Goal: Task Accomplishment & Management: Manage account settings

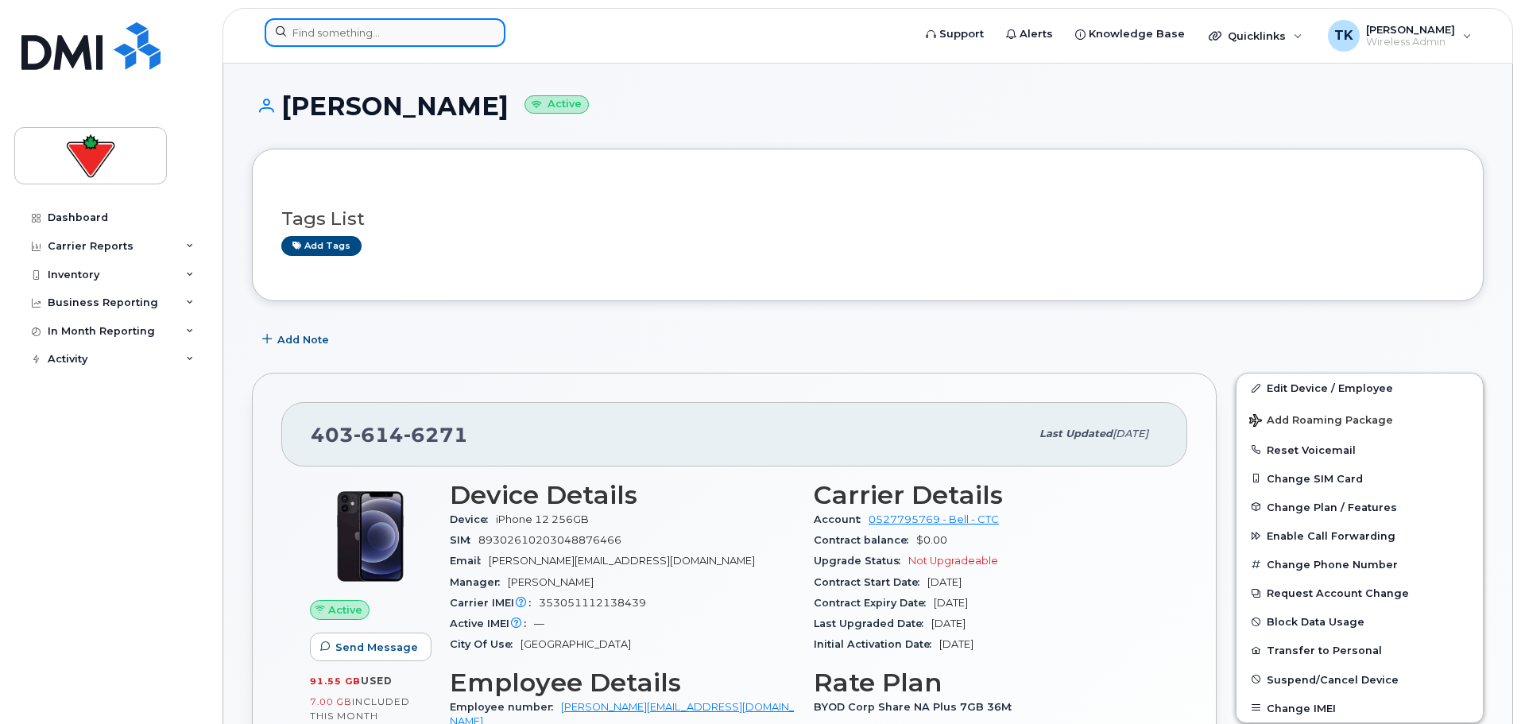
click at [366, 25] on input at bounding box center [385, 32] width 241 height 29
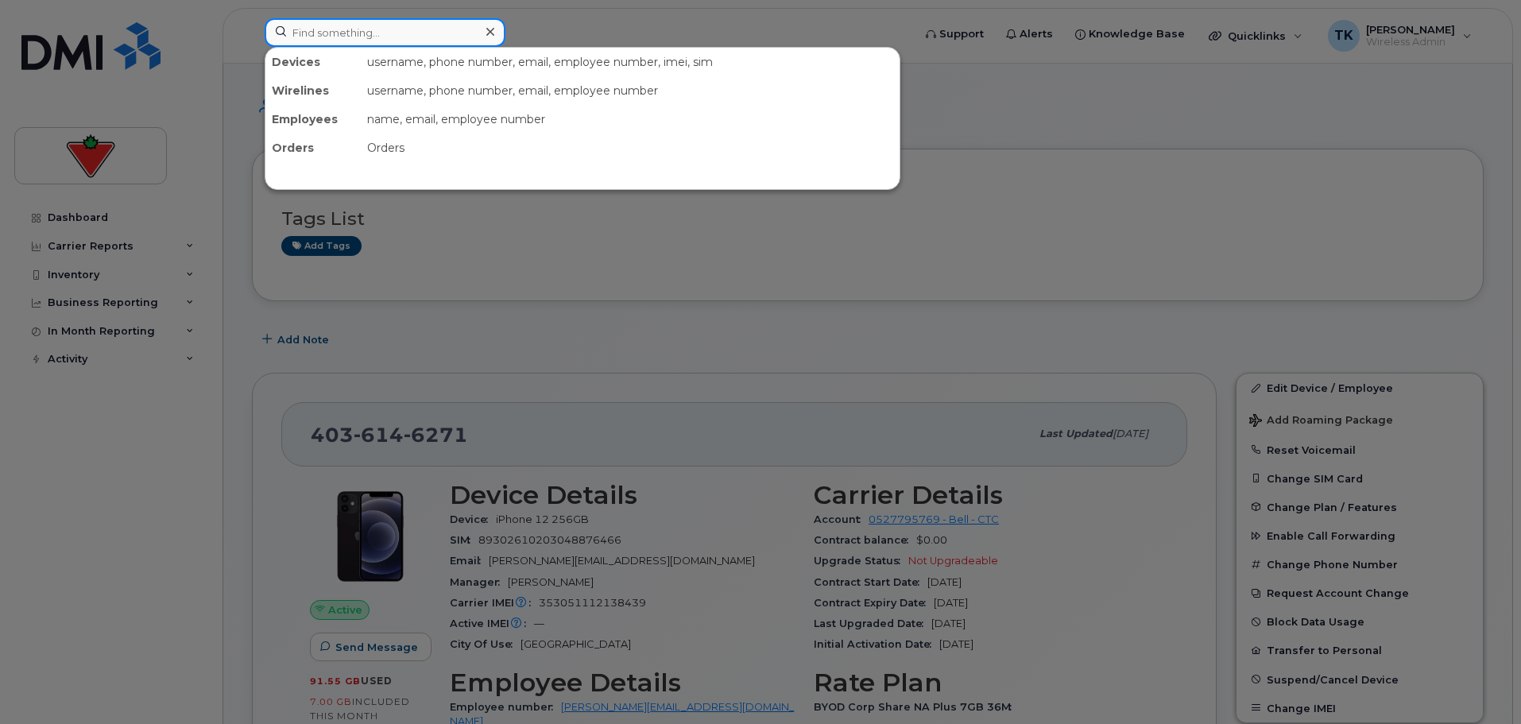
paste input "4163034971"
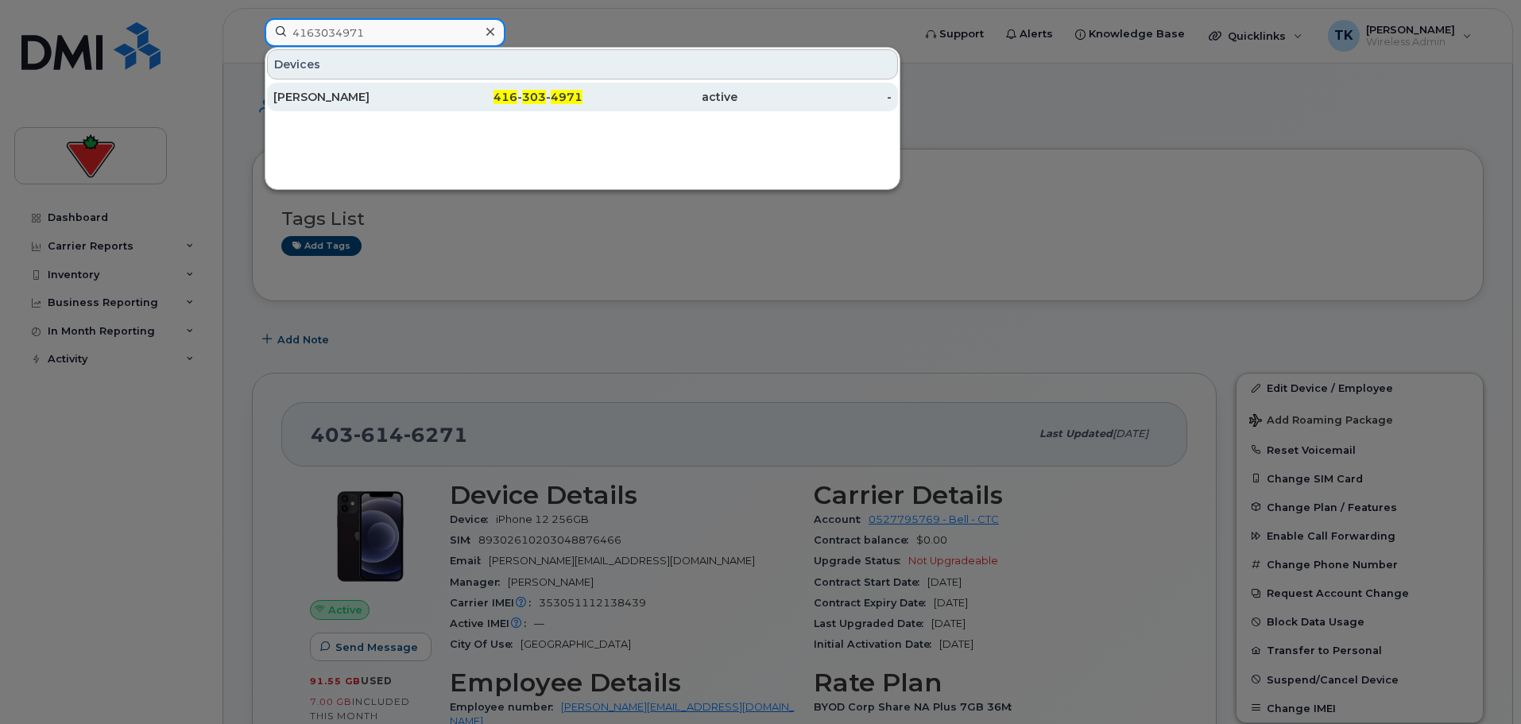
type input "4163034971"
click at [313, 87] on div "Edward Faddies" at bounding box center [350, 97] width 155 height 29
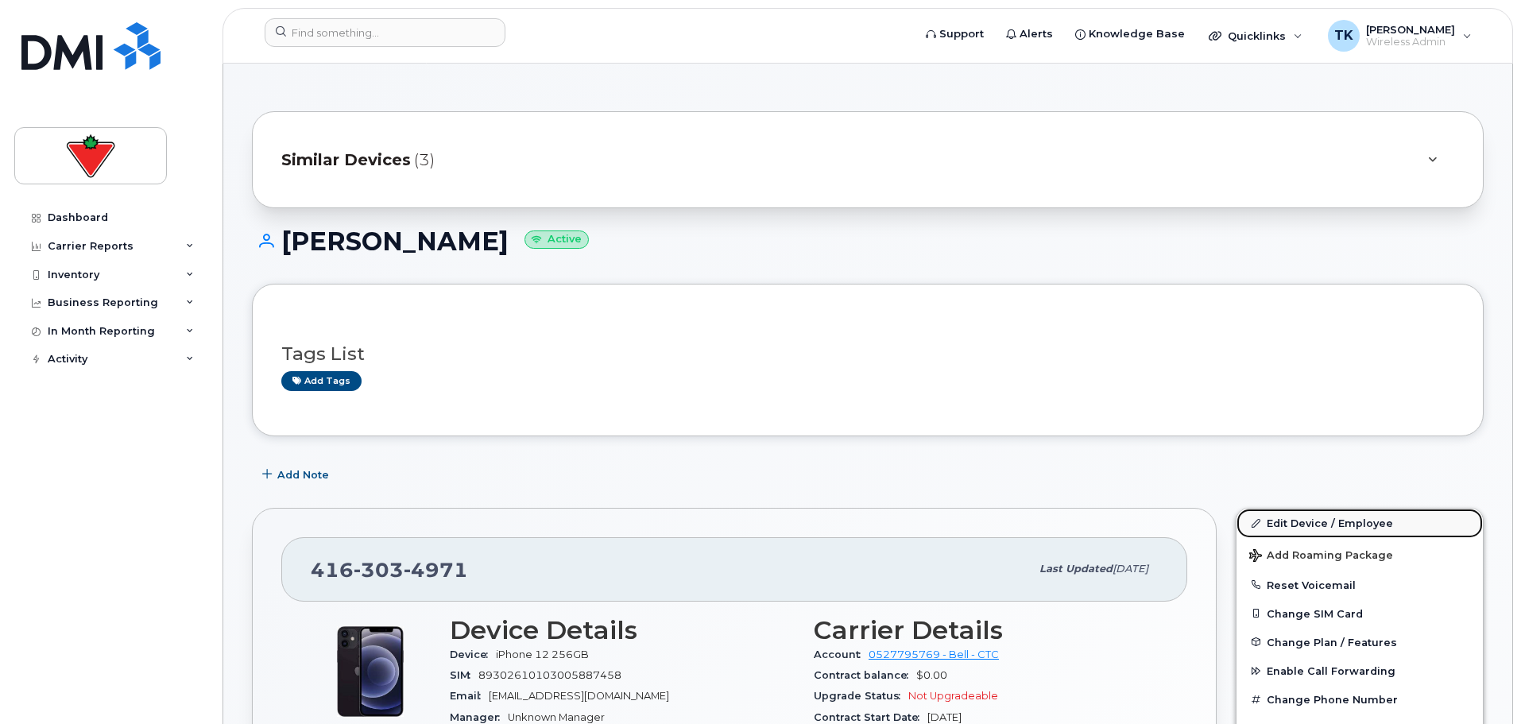
click at [1319, 524] on link "Edit Device / Employee" at bounding box center [1360, 523] width 246 height 29
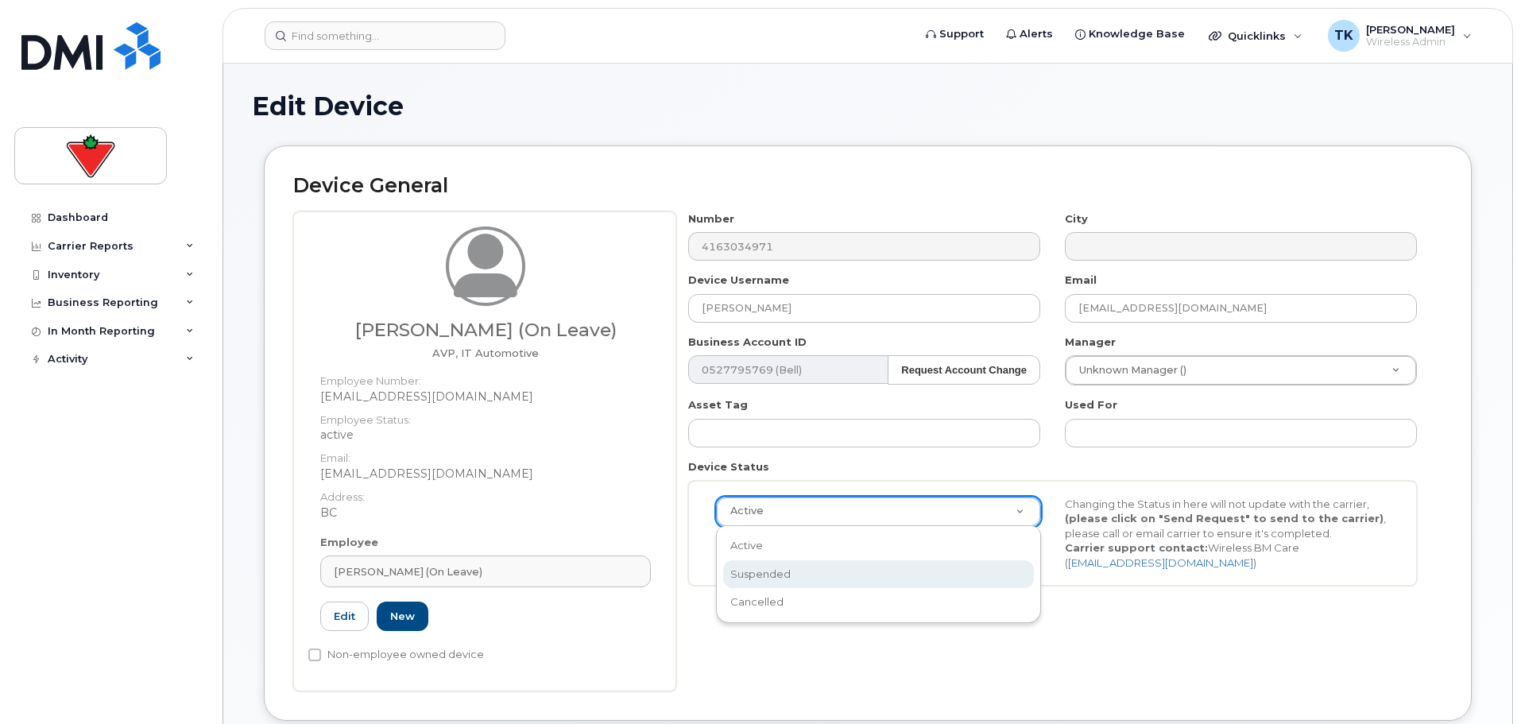
select select "suspended"
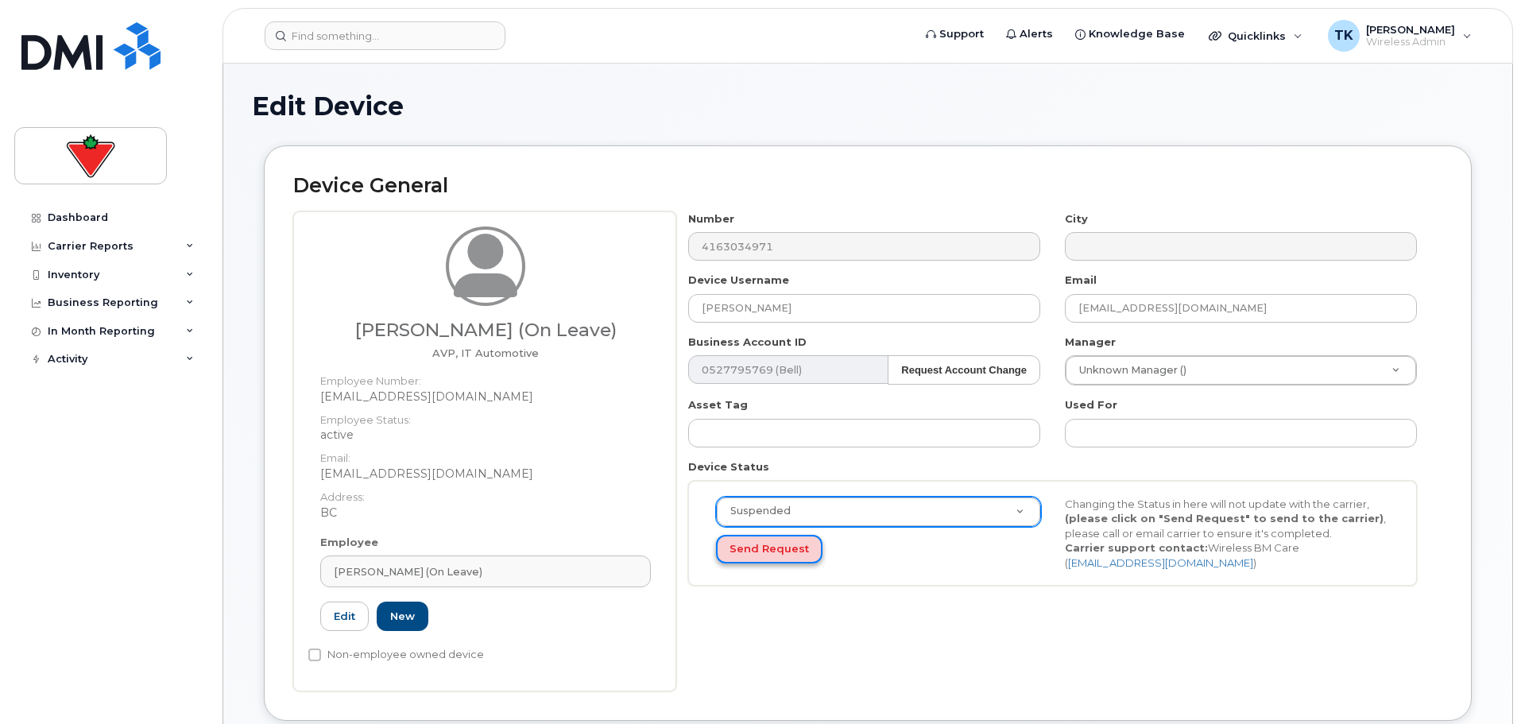
click at [750, 546] on button "Send Request" at bounding box center [769, 549] width 107 height 29
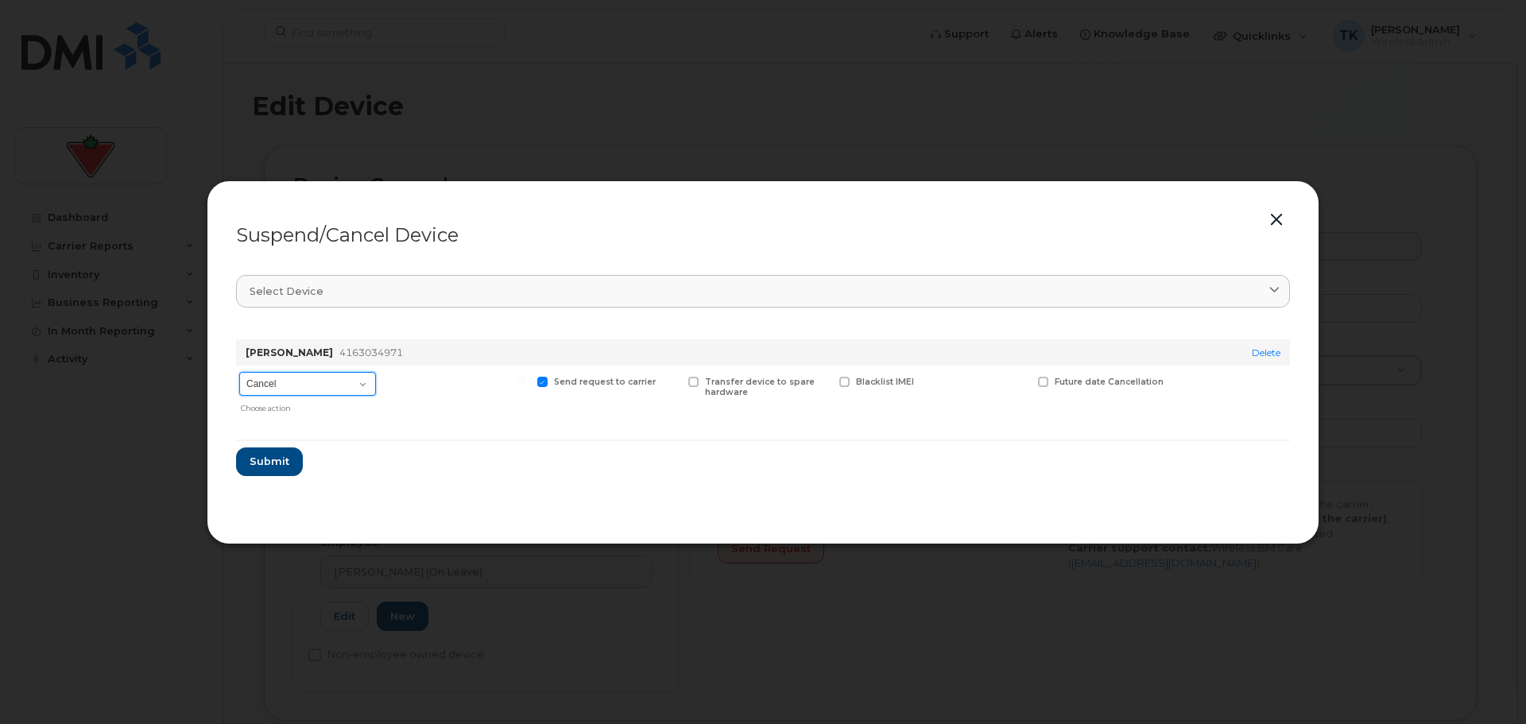
click at [315, 385] on select "Cancel Suspend - Extend Suspension Suspend - Reduced Rate Suspend - Full Rate S…" at bounding box center [307, 384] width 137 height 24
select select "[object Object]"
click at [239, 372] on select "Cancel Suspend - Extend Suspension Suspend - Reduced Rate Suspend - Full Rate S…" at bounding box center [307, 384] width 137 height 24
click at [255, 452] on button "Submit" at bounding box center [268, 461] width 65 height 29
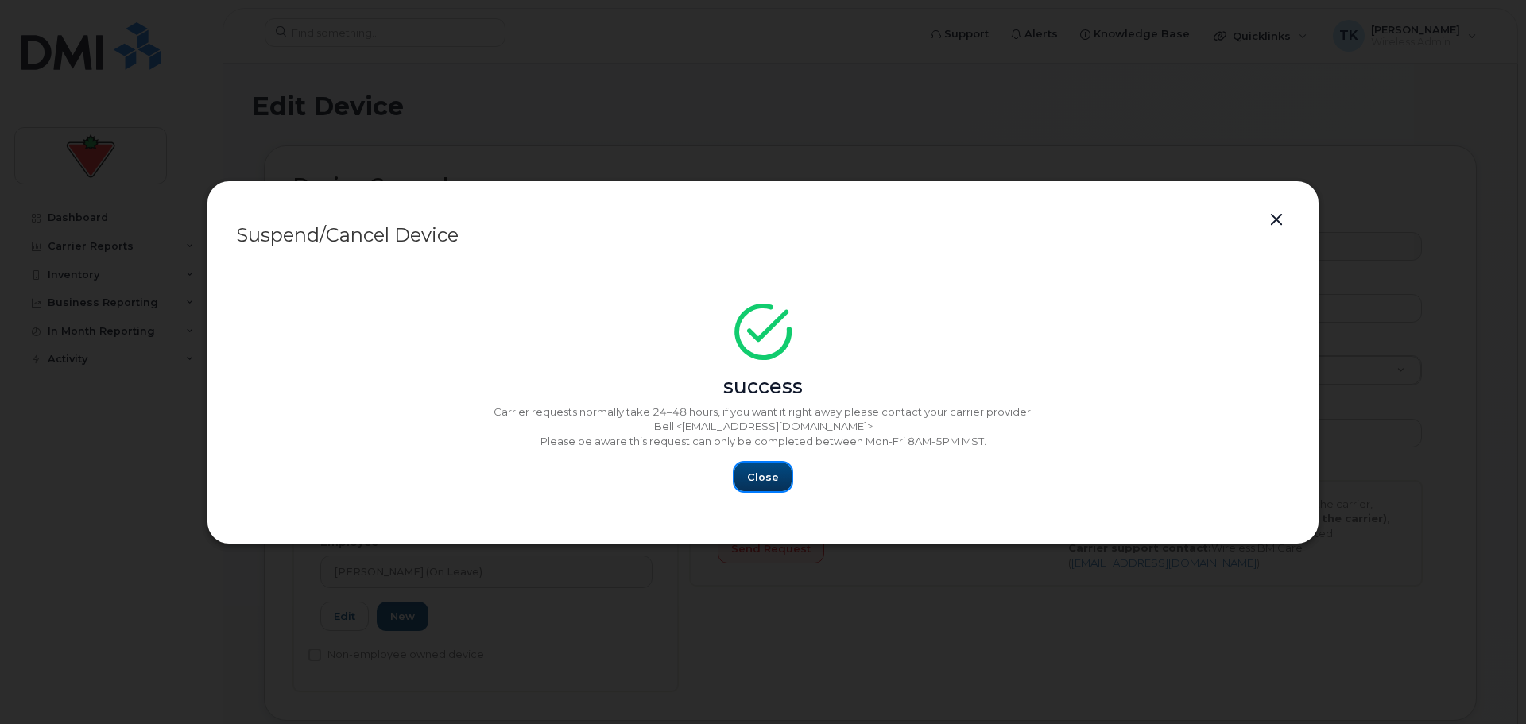
click at [754, 471] on span "Close" at bounding box center [763, 477] width 32 height 15
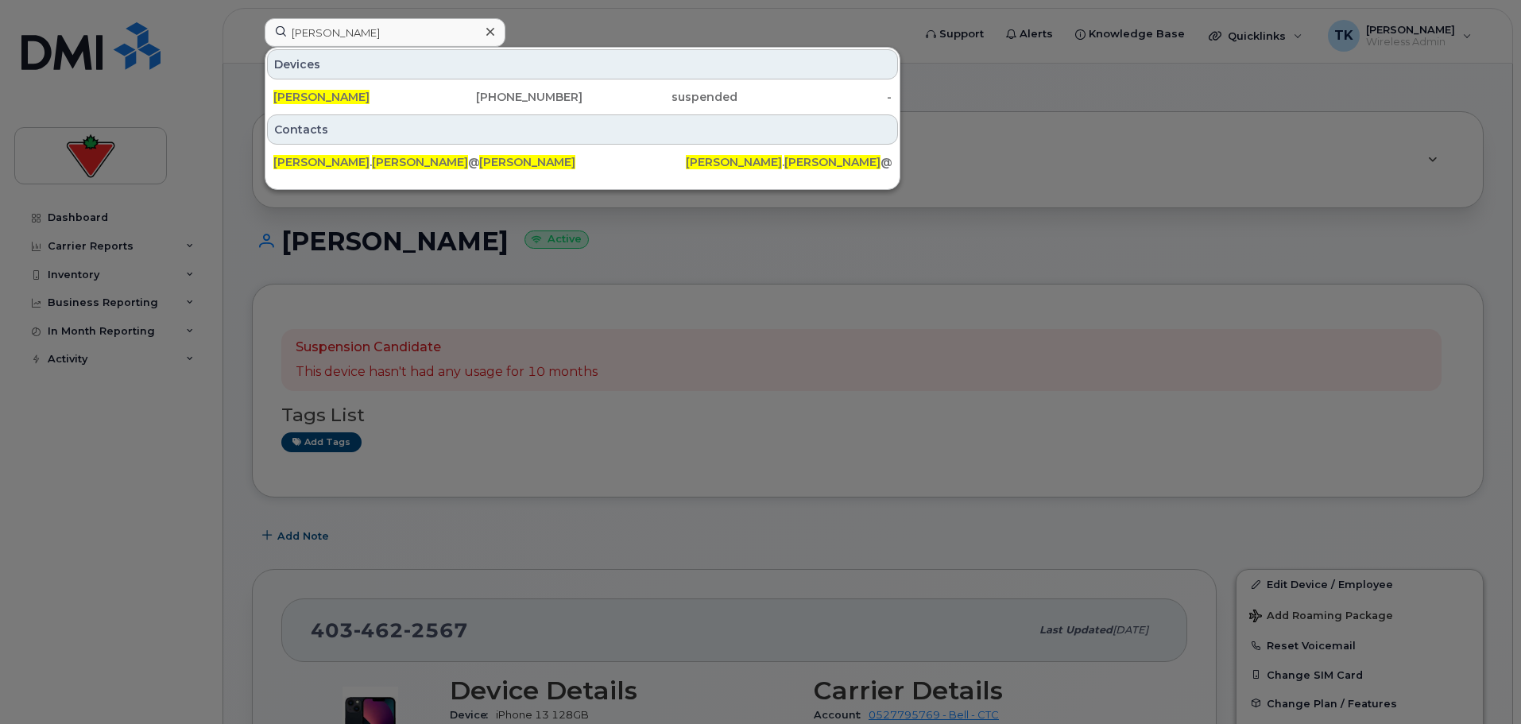
scroll to position [397, 0]
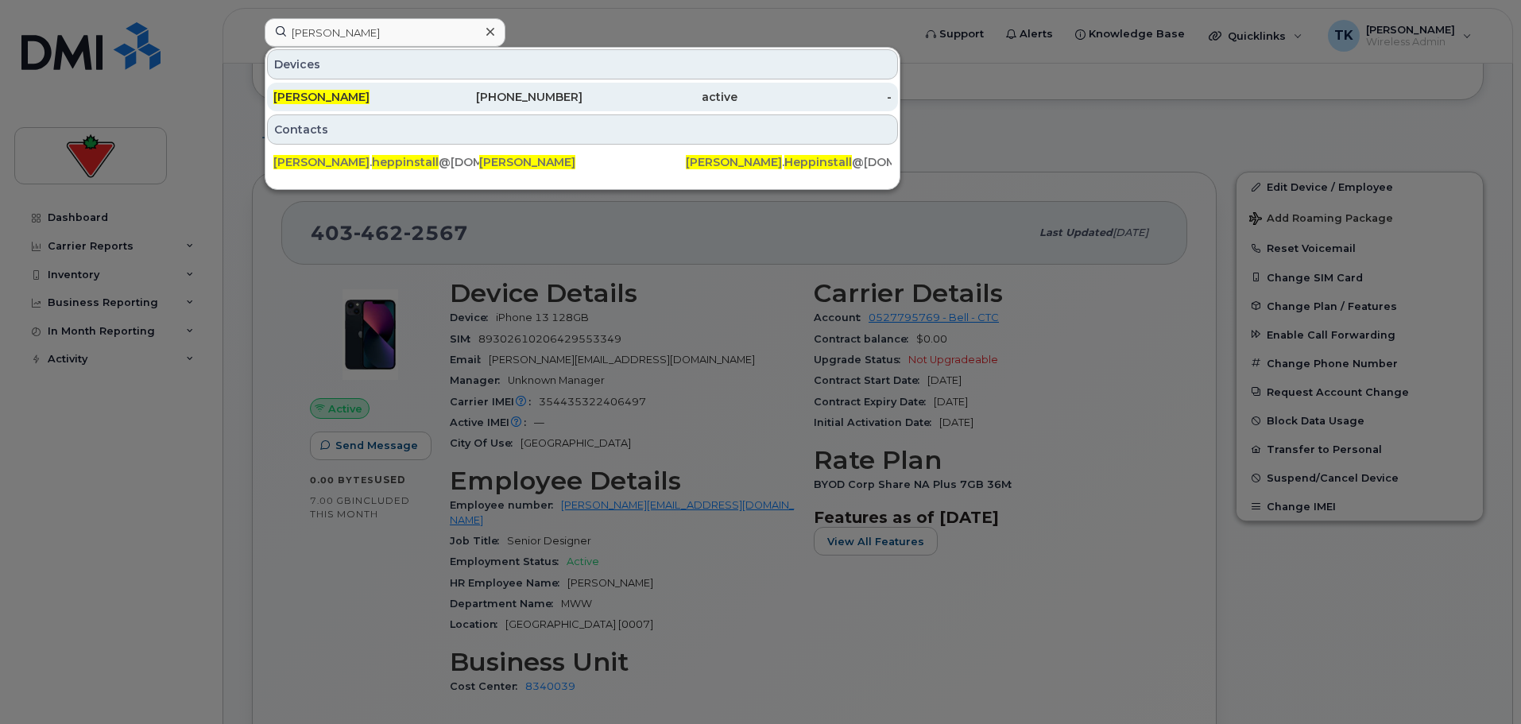
type input "[PERSON_NAME]"
click at [337, 99] on span "[PERSON_NAME]" at bounding box center [321, 97] width 96 height 14
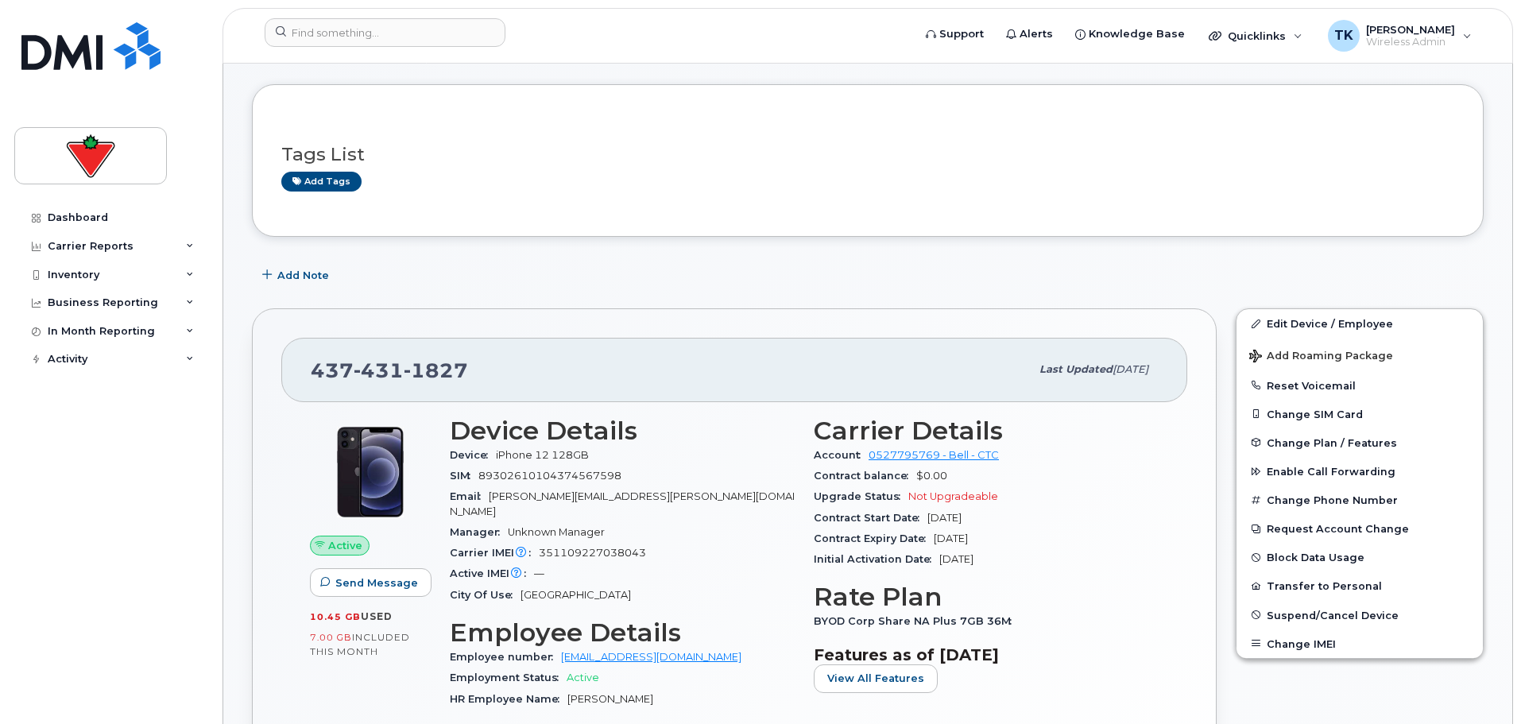
scroll to position [238, 0]
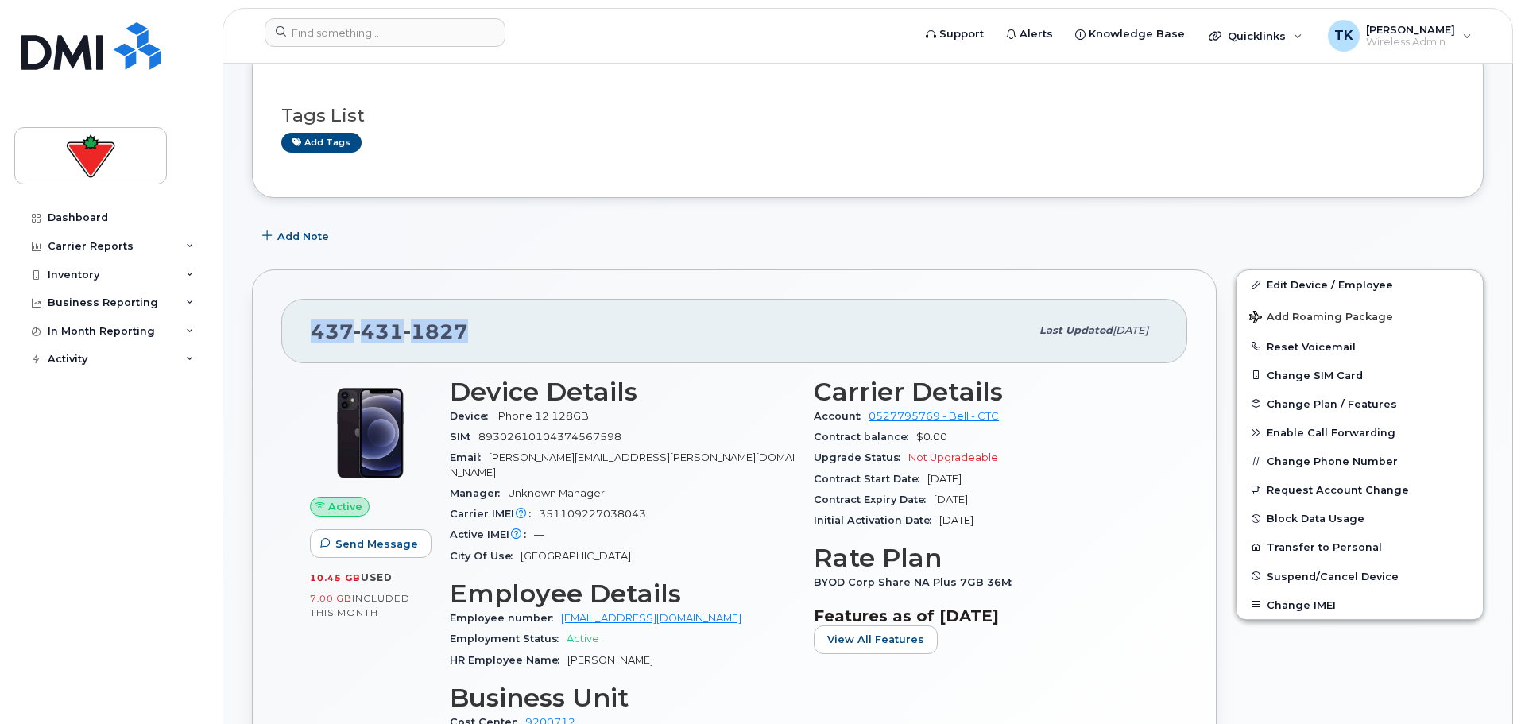
drag, startPoint x: 475, startPoint y: 331, endPoint x: 315, endPoint y: 332, distance: 160.6
click at [315, 332] on div "437 431 1827" at bounding box center [670, 330] width 719 height 33
copy span "437 431 1827"
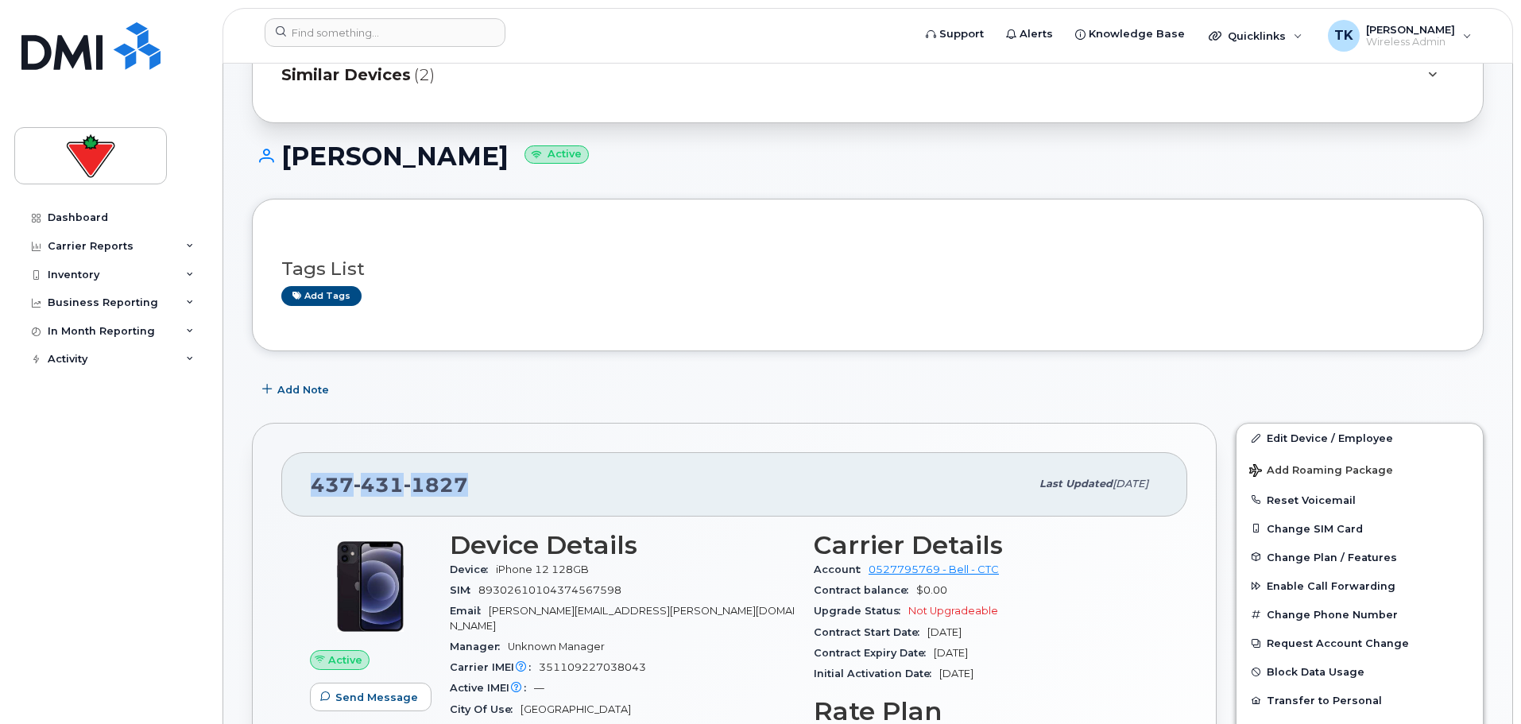
scroll to position [0, 0]
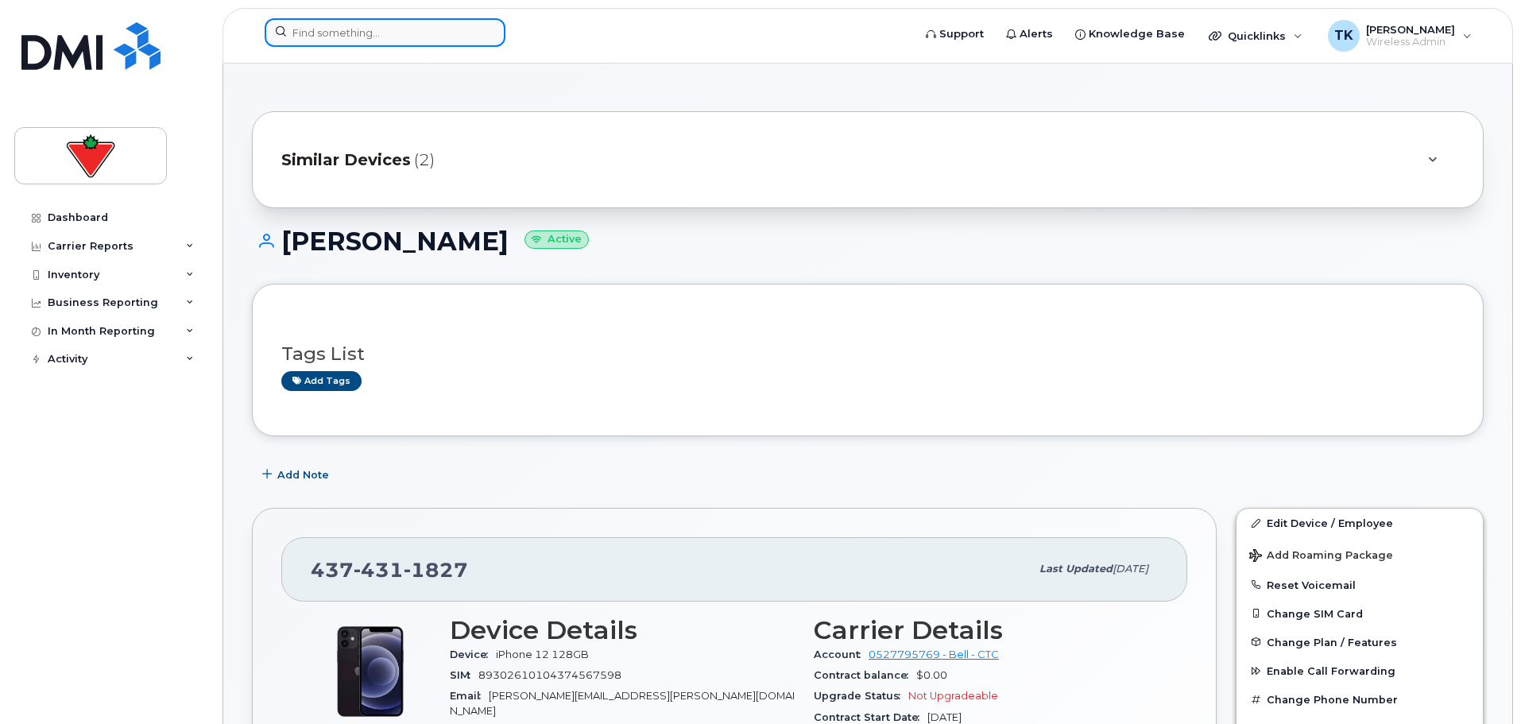
click at [369, 26] on input at bounding box center [385, 32] width 241 height 29
paste input "4374311827"
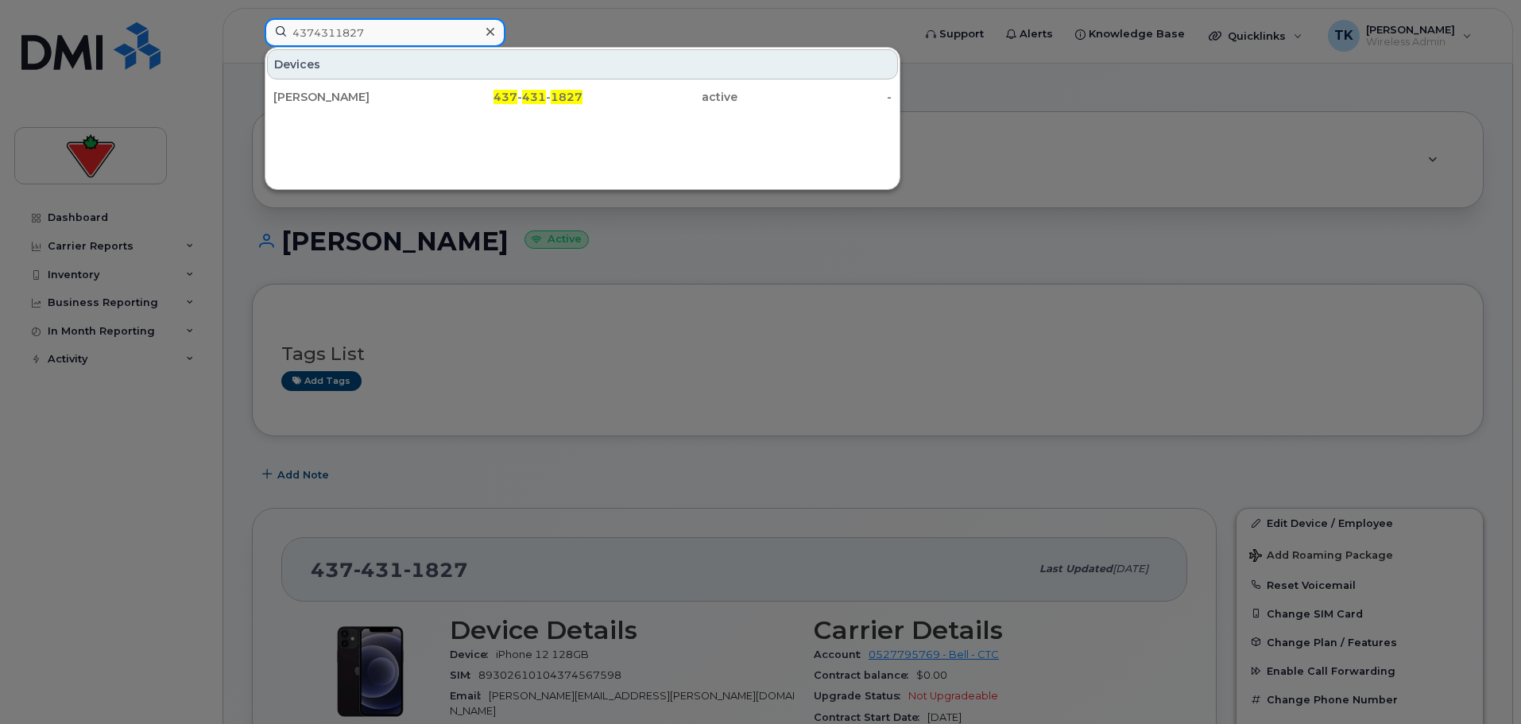
drag, startPoint x: 382, startPoint y: 30, endPoint x: 193, endPoint y: 30, distance: 189.2
click at [252, 30] on div "4374311827 Devices Sarah Heppinstall 437 - 431 - 1827 active -" at bounding box center [583, 35] width 663 height 35
type input "4374311827"
click at [415, 33] on input "4374311827" at bounding box center [385, 32] width 241 height 29
click at [698, 321] on div at bounding box center [760, 362] width 1521 height 724
